Goal: Task Accomplishment & Management: Manage account settings

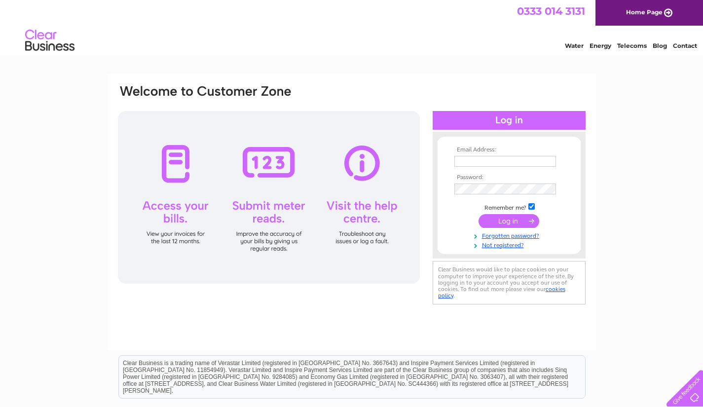
type input "[EMAIL_ADDRESS][DOMAIN_NAME]"
click at [510, 225] on input "submit" at bounding box center [509, 222] width 61 height 14
click at [516, 225] on input "submit" at bounding box center [509, 222] width 61 height 14
click at [481, 165] on input "text" at bounding box center [506, 161] width 102 height 11
type input "[EMAIL_ADDRESS][DOMAIN_NAME]"
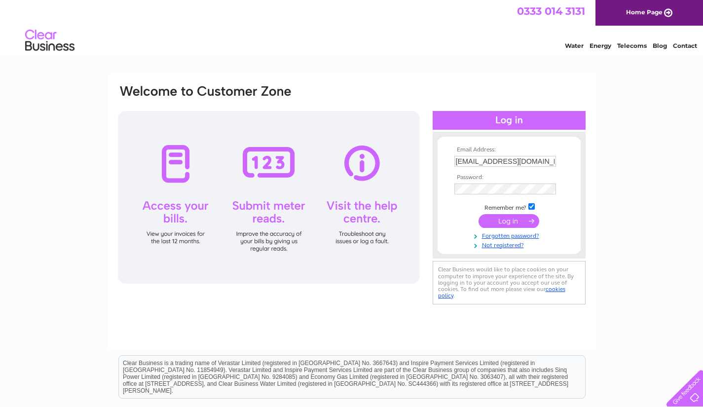
click at [508, 217] on input "submit" at bounding box center [509, 221] width 61 height 14
click at [476, 159] on input "text" at bounding box center [506, 161] width 102 height 11
type input "[EMAIL_ADDRESS][DOMAIN_NAME]"
click at [513, 216] on input "submit" at bounding box center [509, 221] width 61 height 14
